Goal: Task Accomplishment & Management: Use online tool/utility

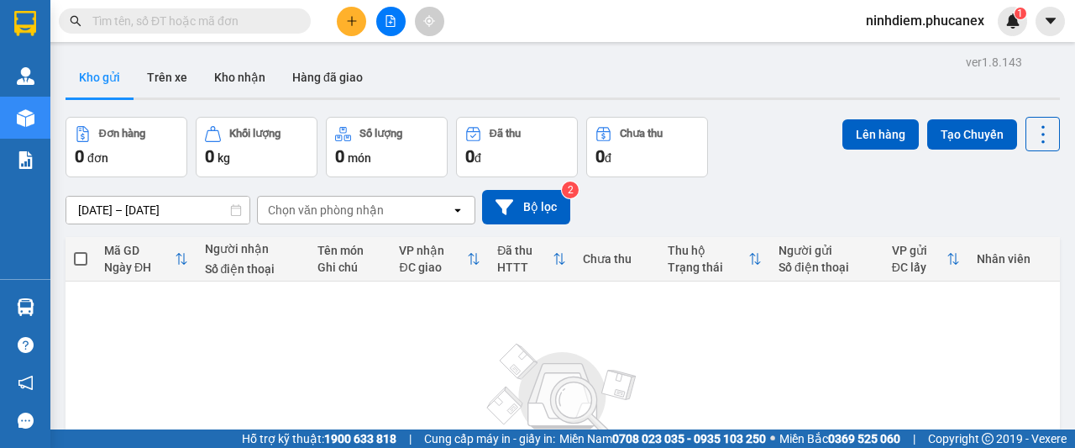
click at [394, 15] on icon "file-add" at bounding box center [391, 21] width 12 height 12
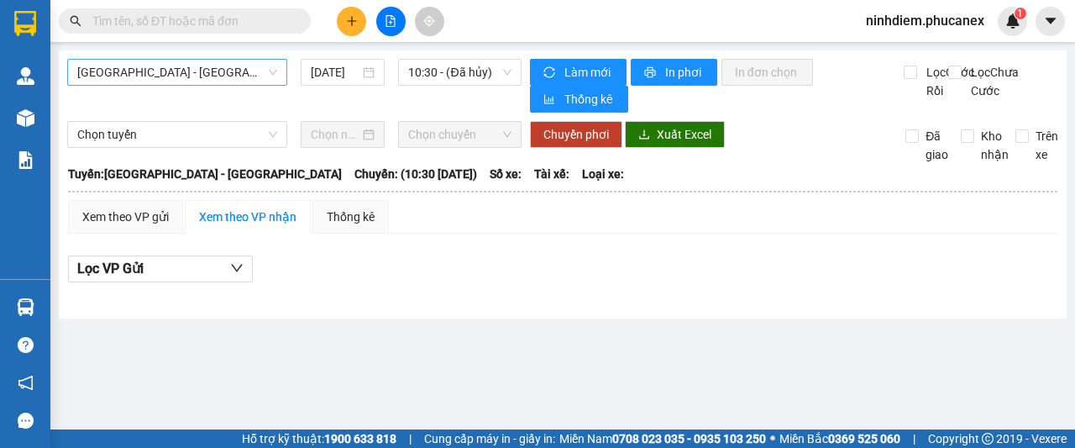
click at [173, 74] on span "[GEOGRAPHIC_DATA] - [GEOGRAPHIC_DATA]" at bounding box center [177, 72] width 200 height 25
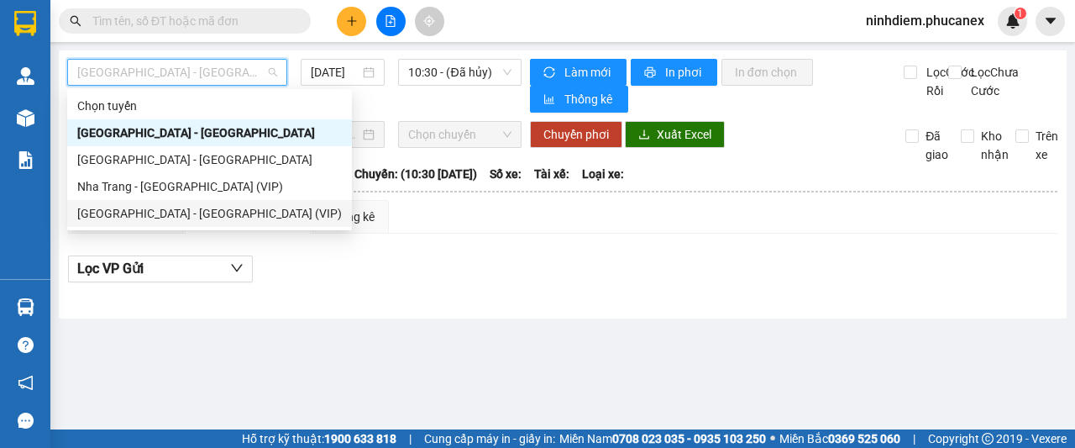
click at [160, 216] on div "[GEOGRAPHIC_DATA] - [GEOGRAPHIC_DATA] (VIP)" at bounding box center [209, 213] width 265 height 18
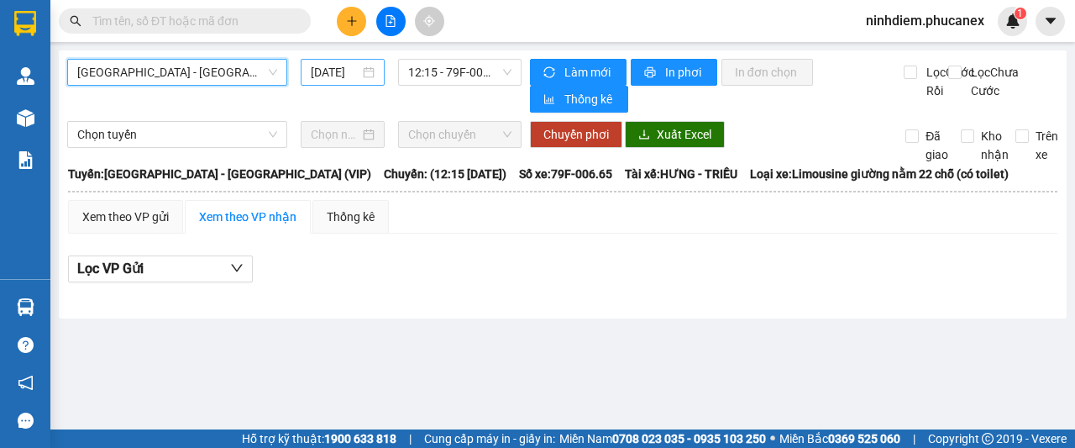
click at [323, 66] on input "[DATE]" at bounding box center [335, 72] width 49 height 18
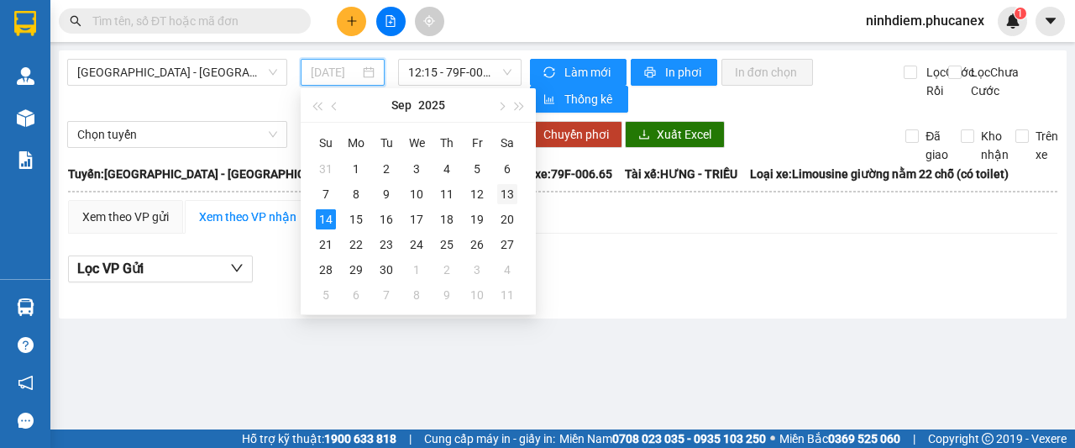
click at [515, 186] on div "13" at bounding box center [507, 194] width 20 height 20
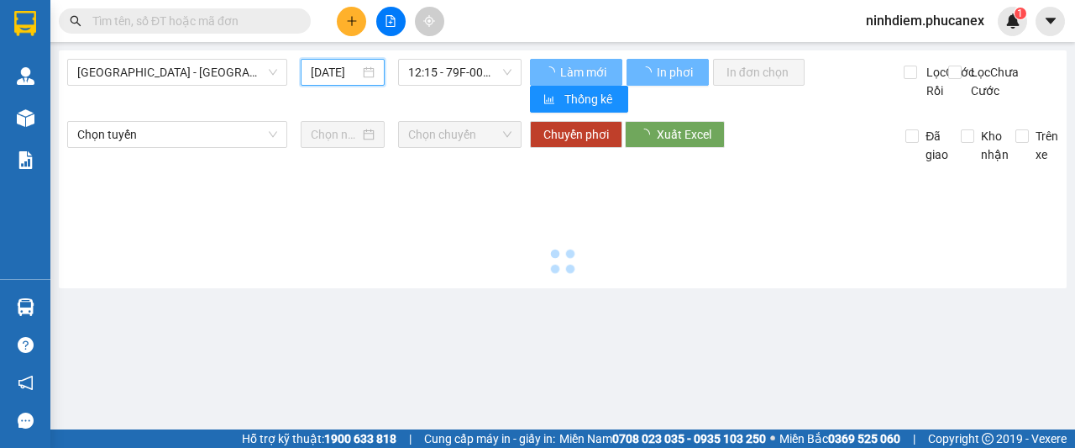
type input "[DATE]"
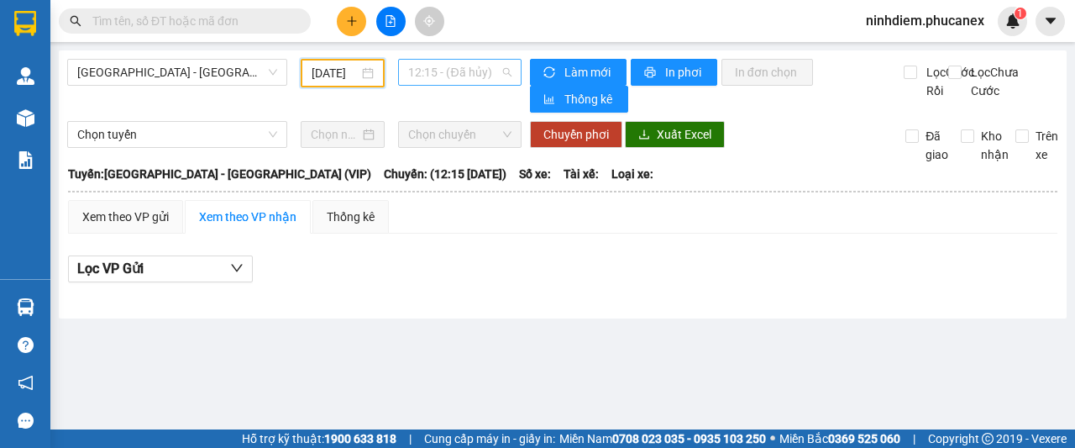
click at [441, 67] on span "12:15 - (Đã hủy)" at bounding box center [459, 72] width 102 height 25
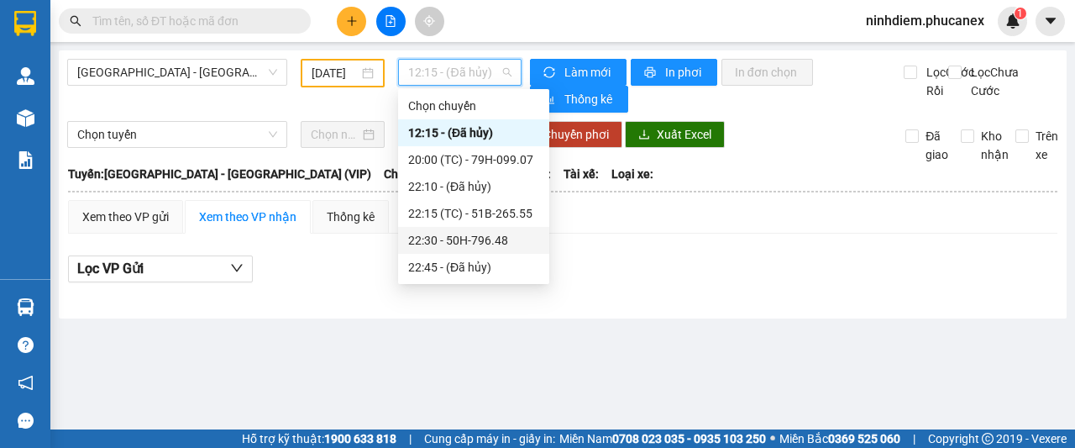
click at [454, 234] on div "22:30 - 50H-796.48" at bounding box center [473, 240] width 131 height 18
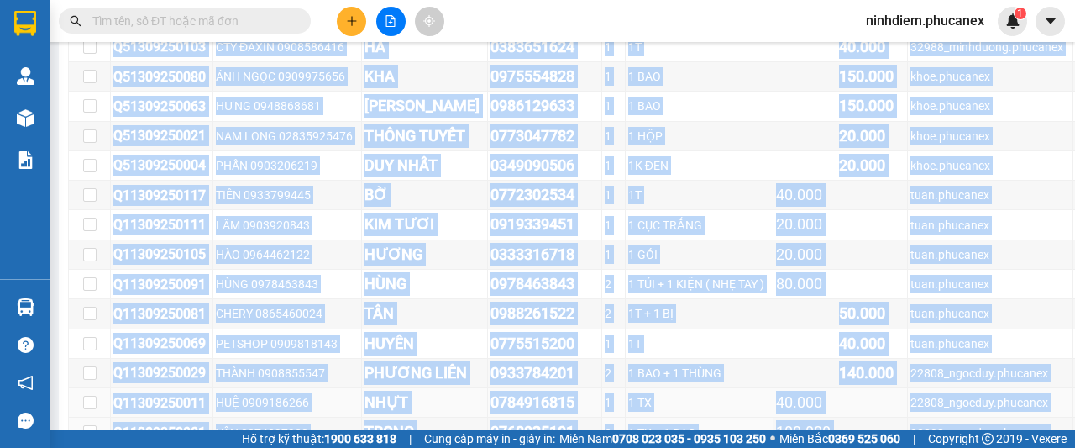
scroll to position [11629, 0]
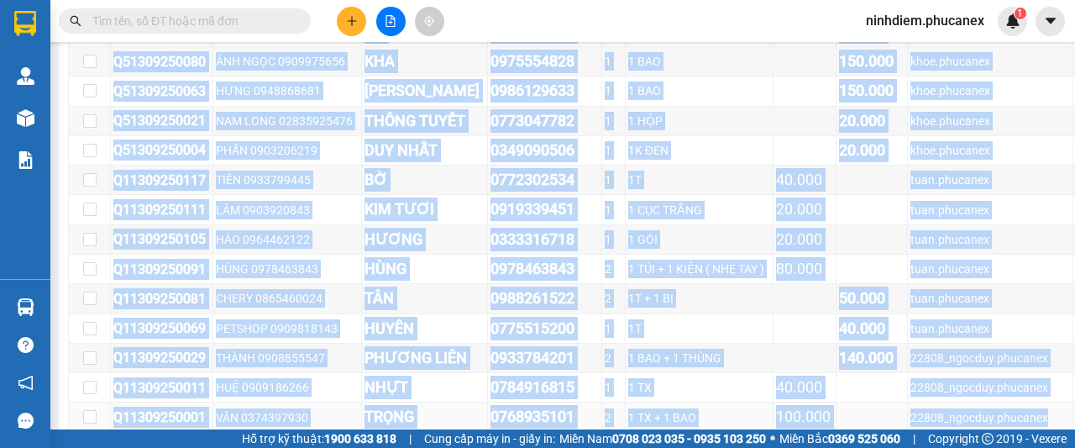
drag, startPoint x: 108, startPoint y: 145, endPoint x: 1043, endPoint y: 335, distance: 954.8
click at [1042, 335] on tbody "Q51309250266 QUỐC 0907987648 NGỌC KIÊN 0986129633 1 1 BAO 150.000 32988_minhduo…" at bounding box center [806, 91] width 1474 height 681
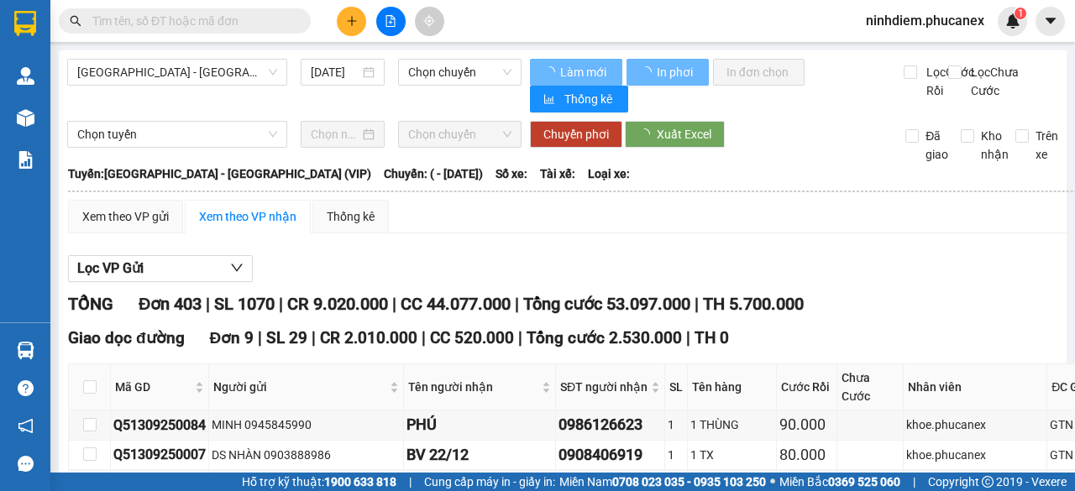
type input "[DATE]"
